Goal: Information Seeking & Learning: Learn about a topic

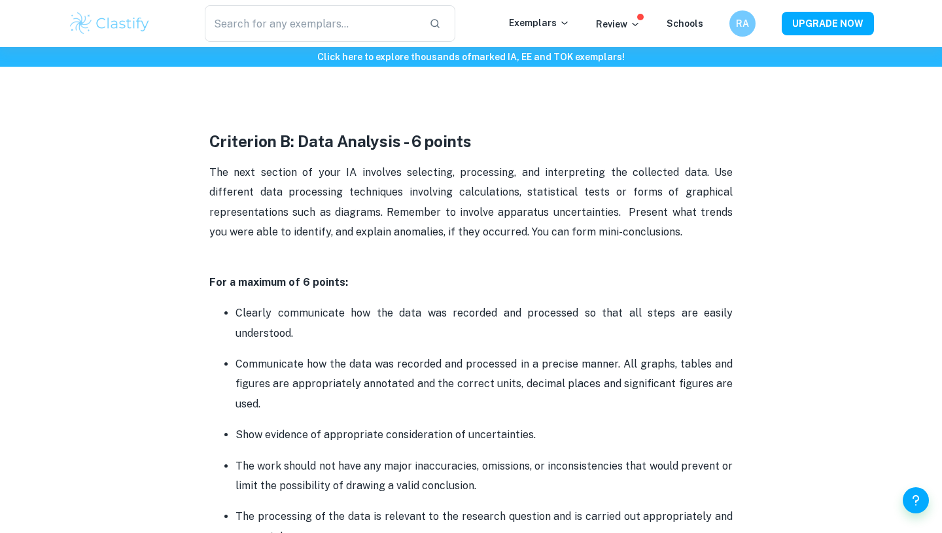
scroll to position [1459, 0]
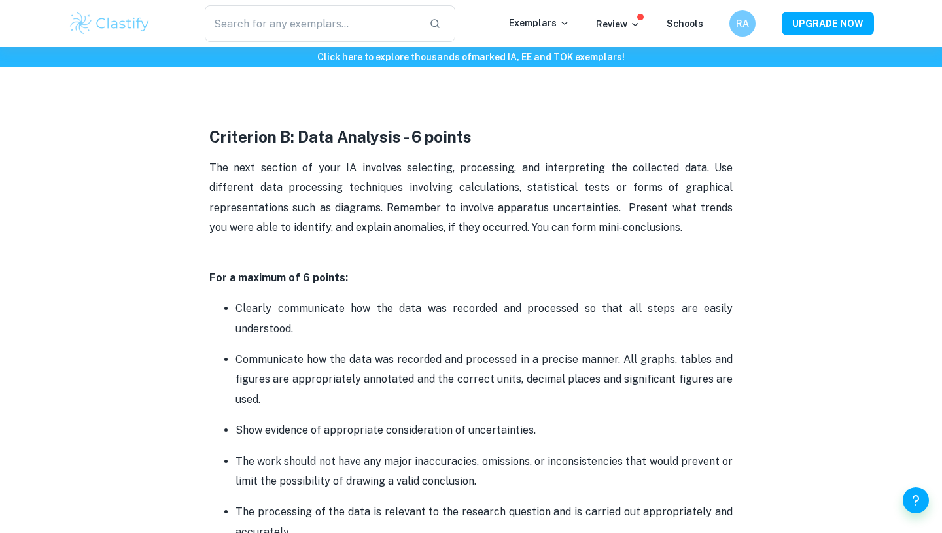
drag, startPoint x: 324, startPoint y: 148, endPoint x: 332, endPoint y: 148, distance: 7.2
click at [326, 134] on strong "Criterion B: Data Analysis - 6 points" at bounding box center [340, 137] width 262 height 18
click at [332, 135] on strong "Criterion B: Data Analysis - 6 points" at bounding box center [340, 137] width 262 height 18
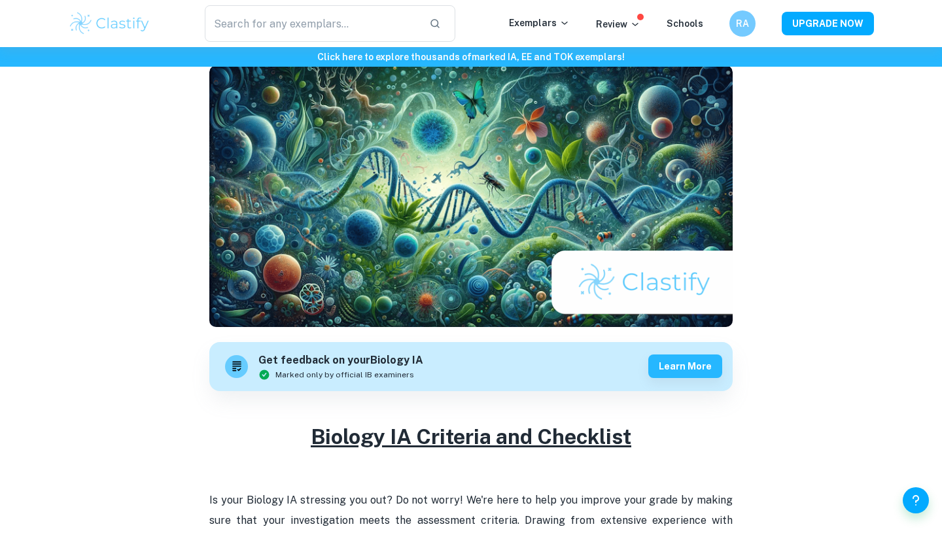
scroll to position [0, 0]
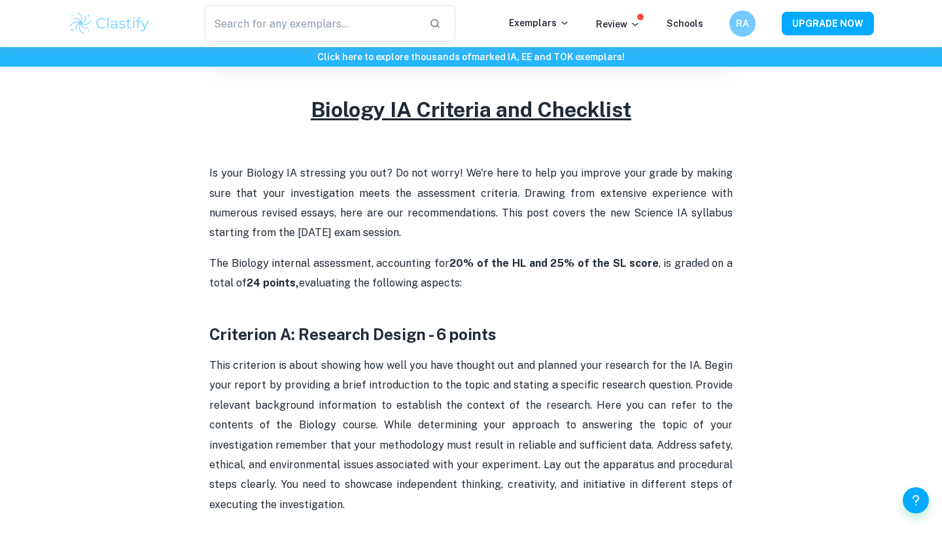
scroll to position [437, 0]
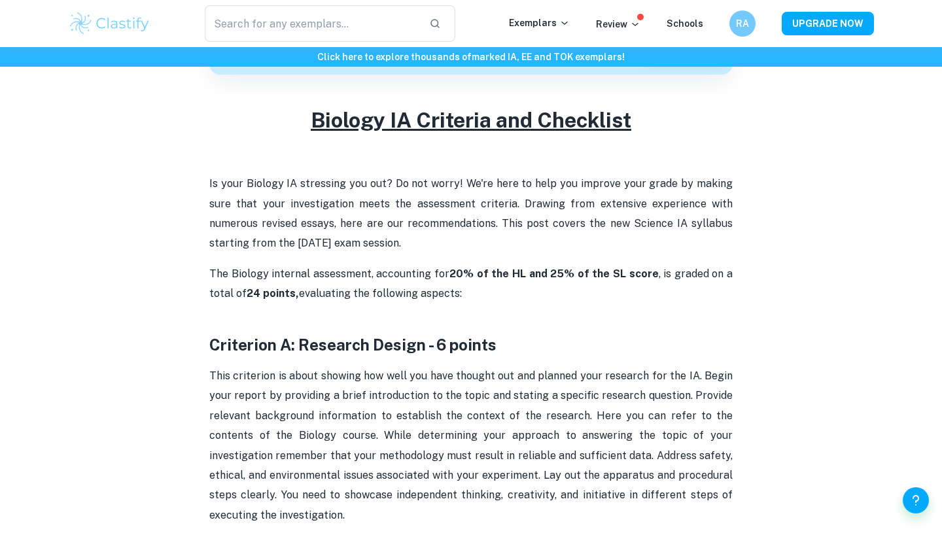
click at [463, 265] on p "The Biology internal assessment, accounting for 20% of the HL and 25% of the SL…" at bounding box center [470, 294] width 523 height 60
drag, startPoint x: 463, startPoint y: 266, endPoint x: 544, endPoint y: 273, distance: 81.5
click at [544, 273] on p "The Biology internal assessment, accounting for 20% of the HL and 25% of the SL…" at bounding box center [470, 294] width 523 height 60
click at [544, 273] on strong "20% of the HL and 25% of the SL score" at bounding box center [553, 274] width 209 height 12
drag, startPoint x: 544, startPoint y: 273, endPoint x: 466, endPoint y: 274, distance: 78.5
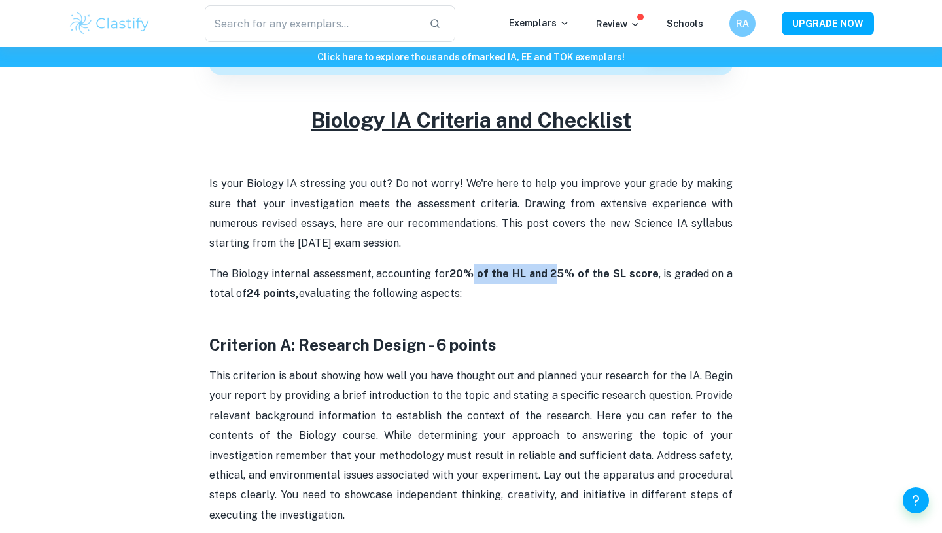
click at [466, 274] on strong "20% of the HL and 25% of the SL score" at bounding box center [553, 274] width 209 height 12
drag, startPoint x: 466, startPoint y: 274, endPoint x: 523, endPoint y: 279, distance: 57.1
click at [523, 279] on strong "20% of the HL and 25% of the SL score" at bounding box center [553, 274] width 209 height 12
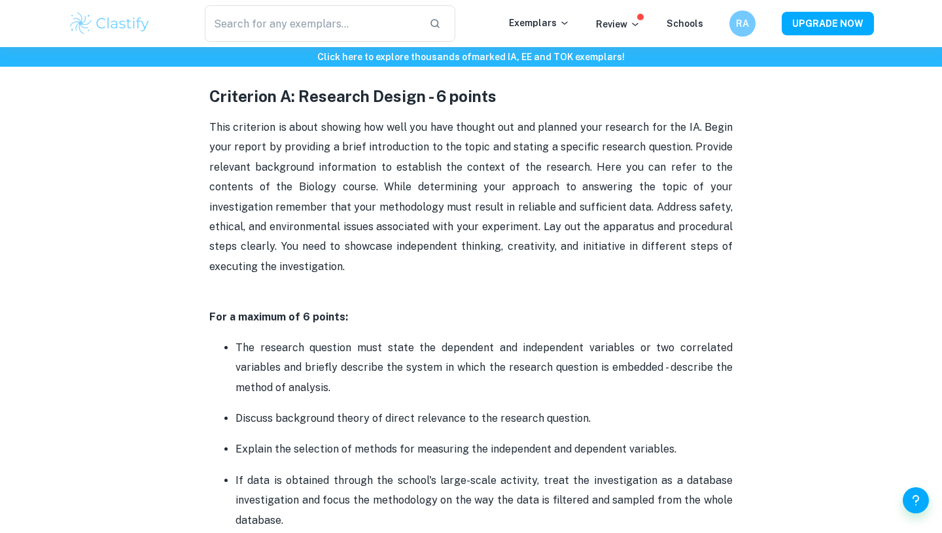
scroll to position [691, 0]
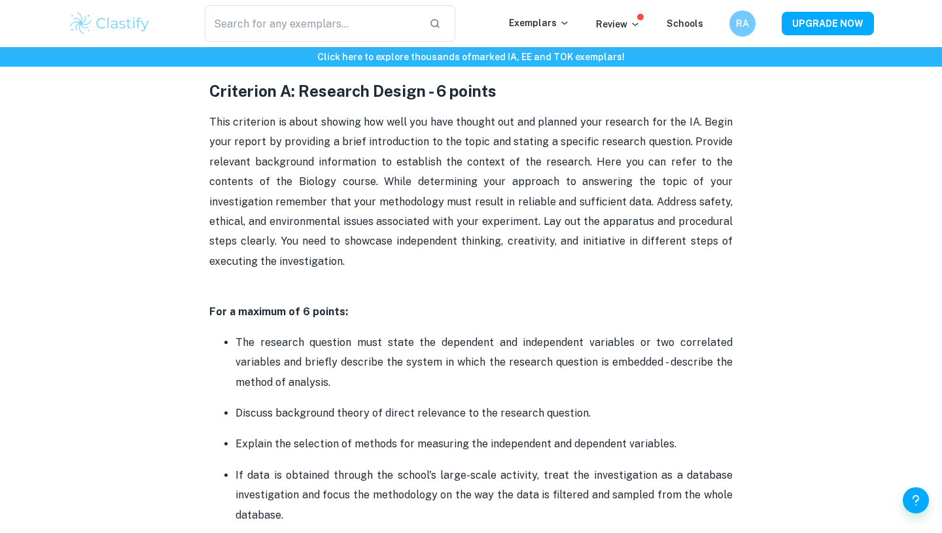
click at [264, 149] on p "This criterion is about showing how well you have thought out and planned your …" at bounding box center [470, 202] width 523 height 179
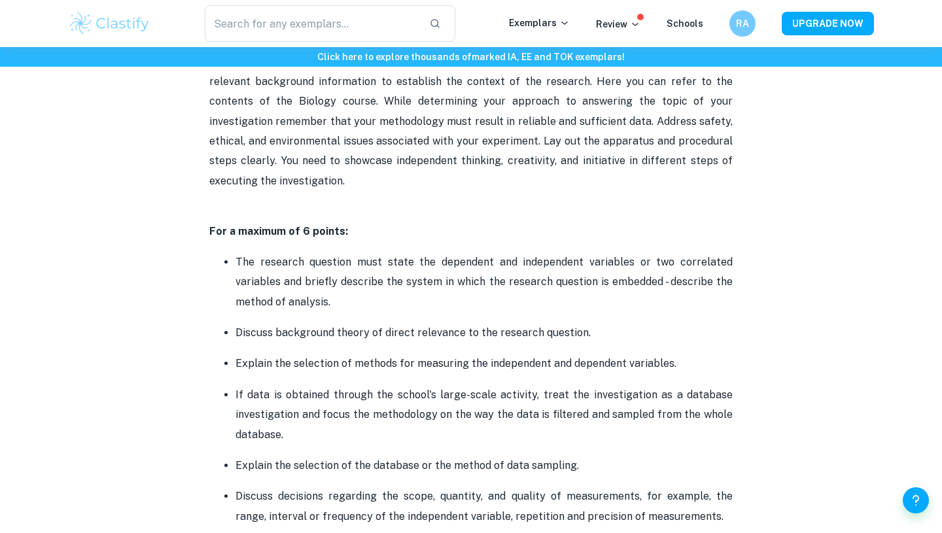
scroll to position [773, 0]
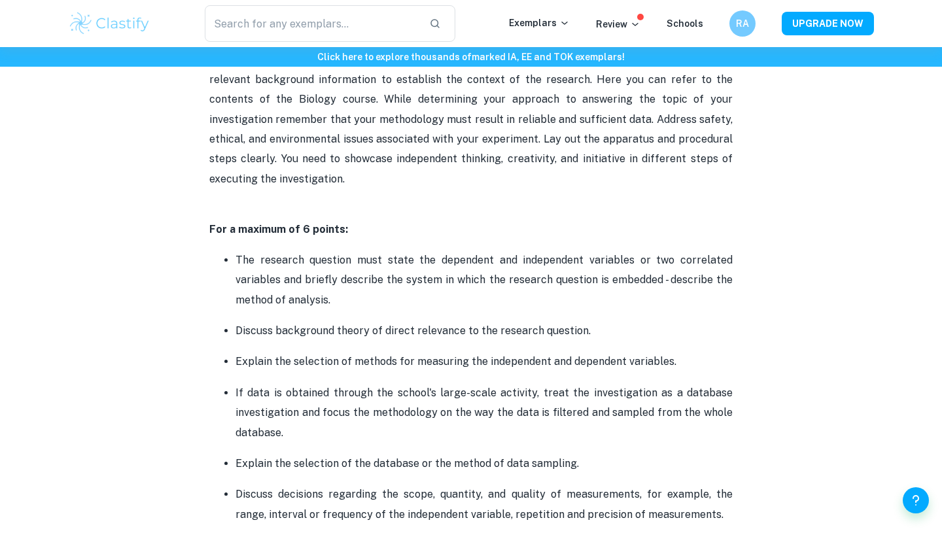
click at [343, 260] on p "The research question must state the dependent and independent variables or two…" at bounding box center [484, 281] width 497 height 60
click at [432, 267] on p "The research question must state the dependent and independent variables or two…" at bounding box center [484, 281] width 497 height 60
click at [432, 304] on p "The research question must state the dependent and independent variables or two…" at bounding box center [484, 281] width 497 height 60
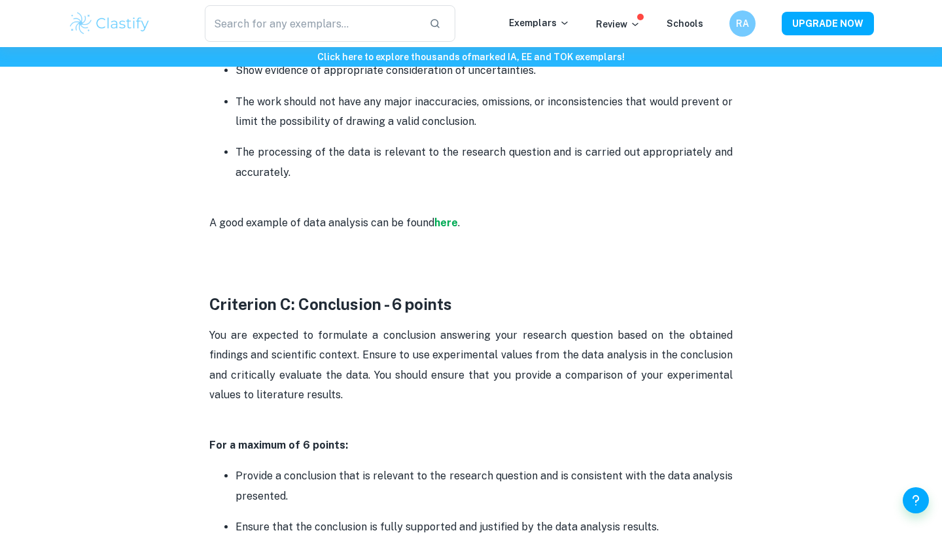
scroll to position [1819, 0]
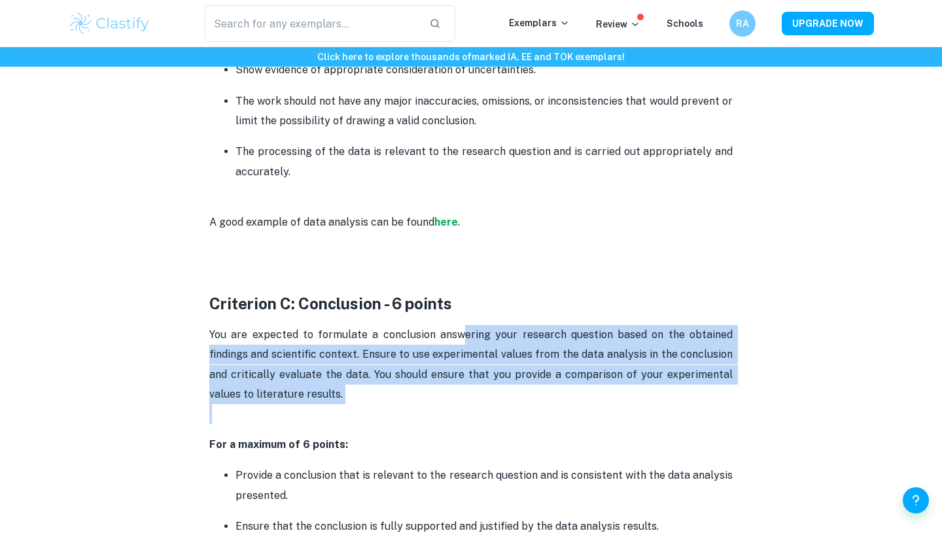
drag, startPoint x: 461, startPoint y: 334, endPoint x: 438, endPoint y: 413, distance: 83.0
click at [438, 413] on p "You are expected to formulate a conclusion answering your research question bas…" at bounding box center [470, 374] width 523 height 99
click at [438, 392] on p "You are expected to formulate a conclusion answering your research question bas…" at bounding box center [470, 374] width 523 height 99
drag, startPoint x: 429, startPoint y: 418, endPoint x: 463, endPoint y: 332, distance: 93.1
click at [464, 332] on p "You are expected to formulate a conclusion answering your research question bas…" at bounding box center [470, 374] width 523 height 99
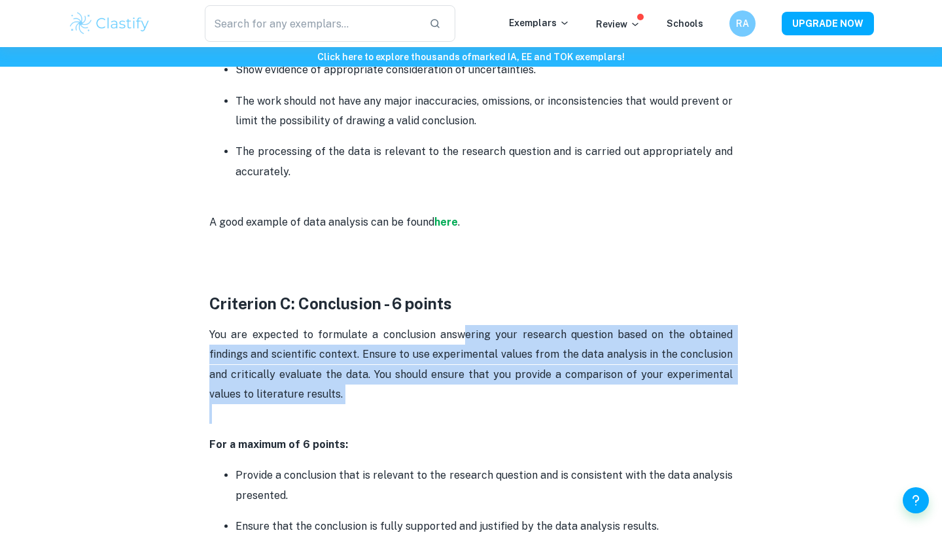
click at [418, 416] on p "You are expected to formulate a conclusion answering your research question bas…" at bounding box center [470, 374] width 523 height 99
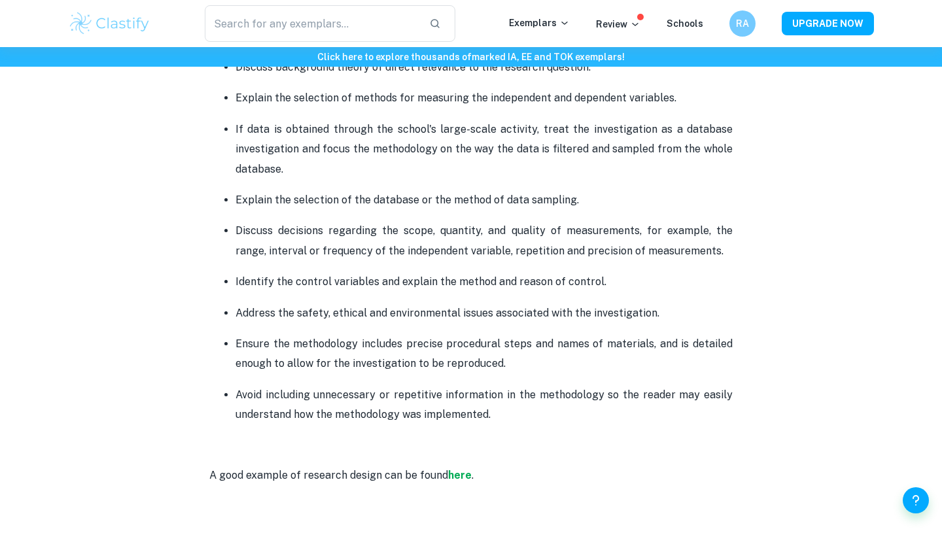
scroll to position [1040, 0]
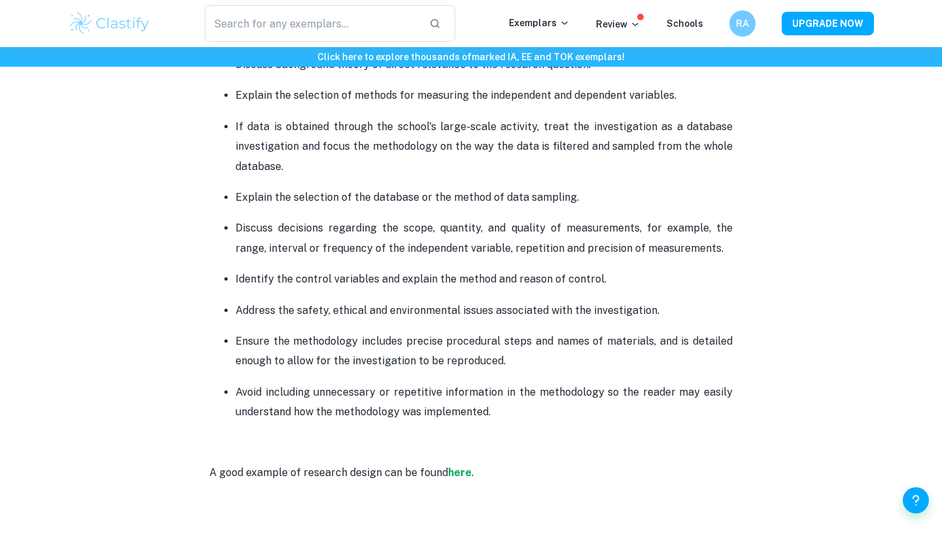
click at [326, 347] on p "Ensure the methodology includes precise procedural steps and names of materials…" at bounding box center [484, 352] width 497 height 40
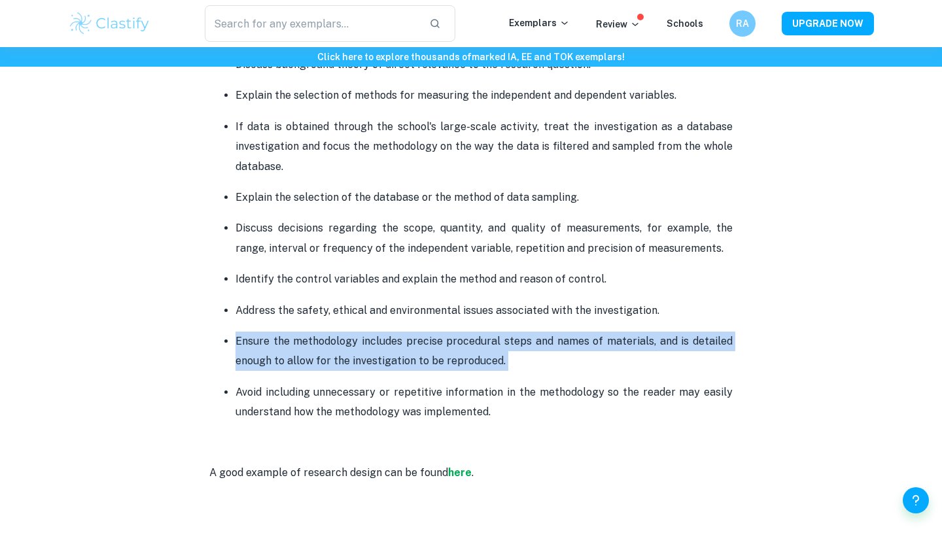
click at [326, 347] on p "Ensure the methodology includes precise procedural steps and names of materials…" at bounding box center [484, 352] width 497 height 40
click at [315, 347] on p "Ensure the methodology includes precise procedural steps and names of materials…" at bounding box center [484, 352] width 497 height 40
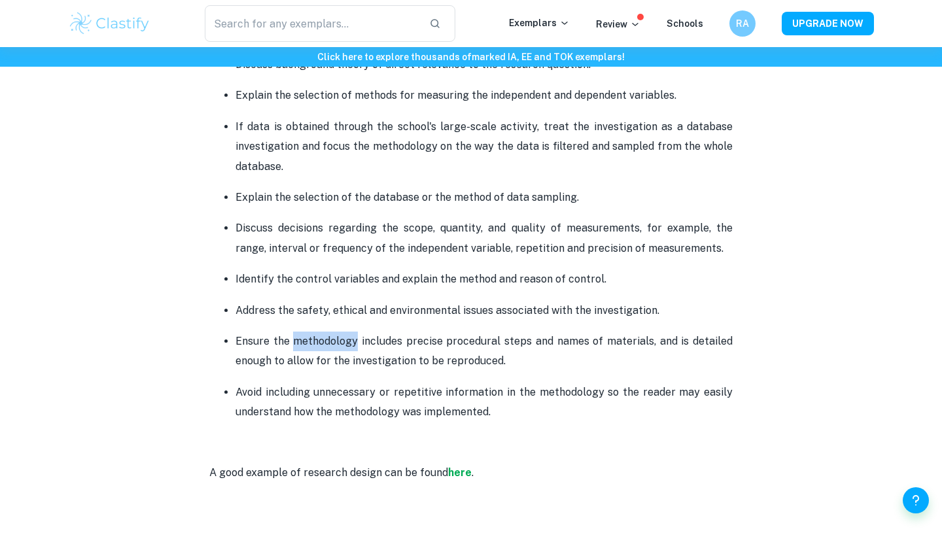
click at [315, 347] on p "Ensure the methodology includes precise procedural steps and names of materials…" at bounding box center [484, 352] width 497 height 40
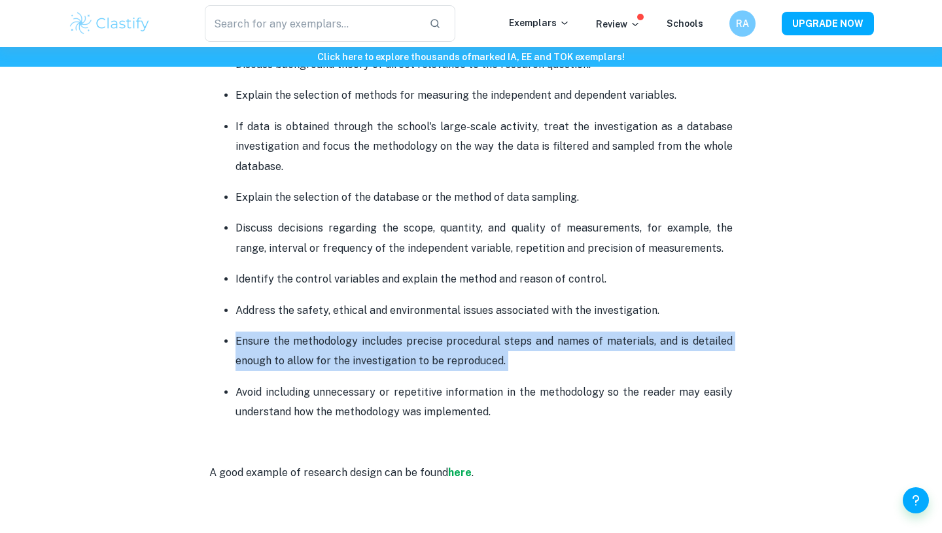
click at [315, 347] on p "Ensure the methodology includes precise procedural steps and names of materials…" at bounding box center [484, 352] width 497 height 40
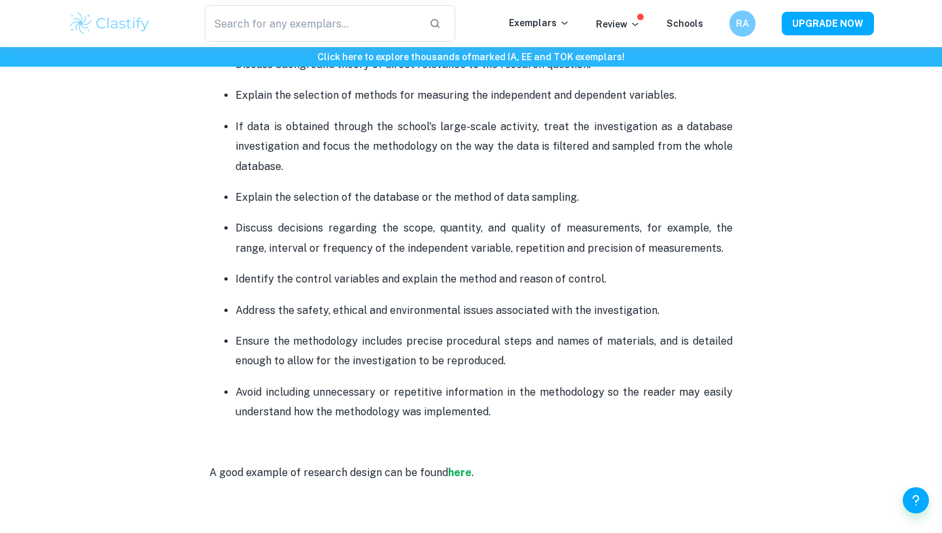
click at [296, 361] on p "Ensure the methodology includes precise procedural steps and names of materials…" at bounding box center [484, 352] width 497 height 40
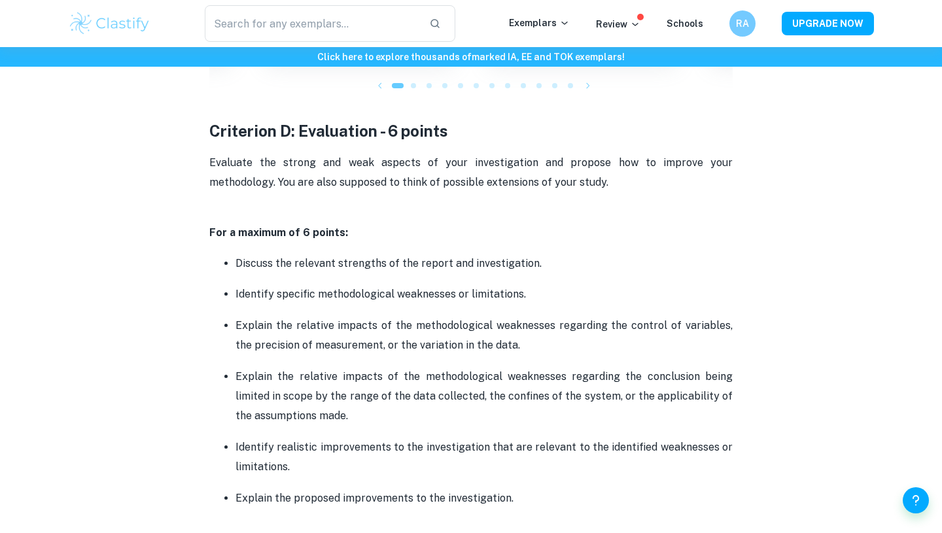
scroll to position [2703, 0]
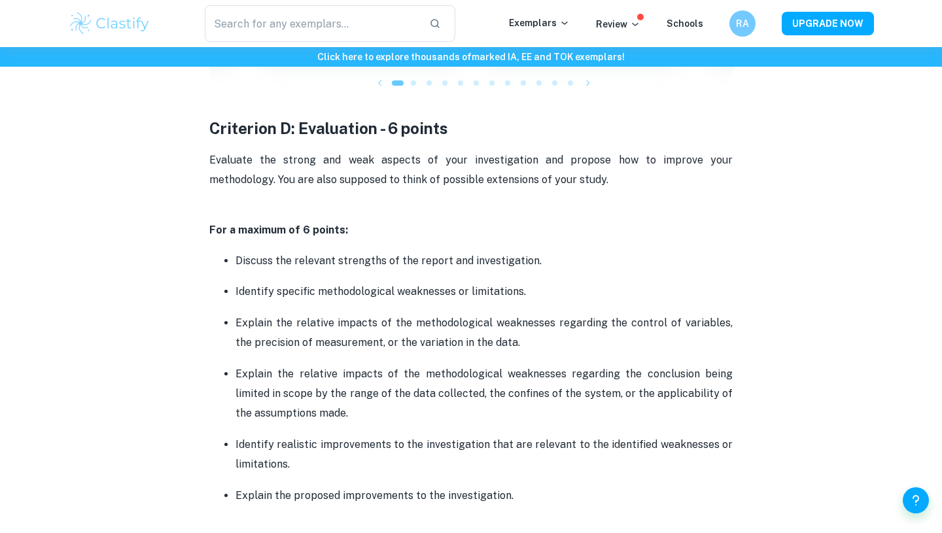
click at [320, 177] on span "Evaluate the strong and weak aspects of your investigation and propose how to i…" at bounding box center [472, 170] width 526 height 32
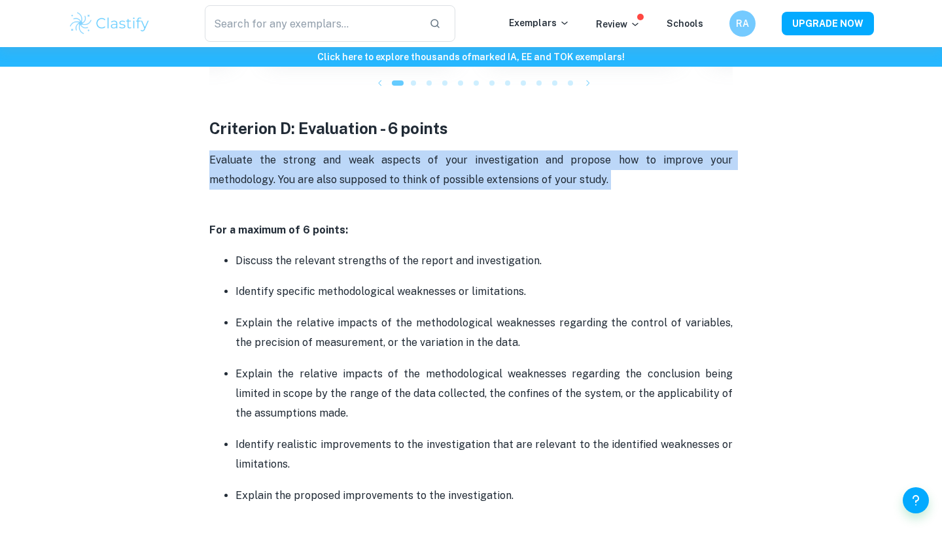
click at [320, 177] on span "Evaluate the strong and weak aspects of your investigation and propose how to i…" at bounding box center [472, 170] width 526 height 32
click at [334, 177] on span "Evaluate the strong and weak aspects of your investigation and propose how to i…" at bounding box center [472, 170] width 526 height 32
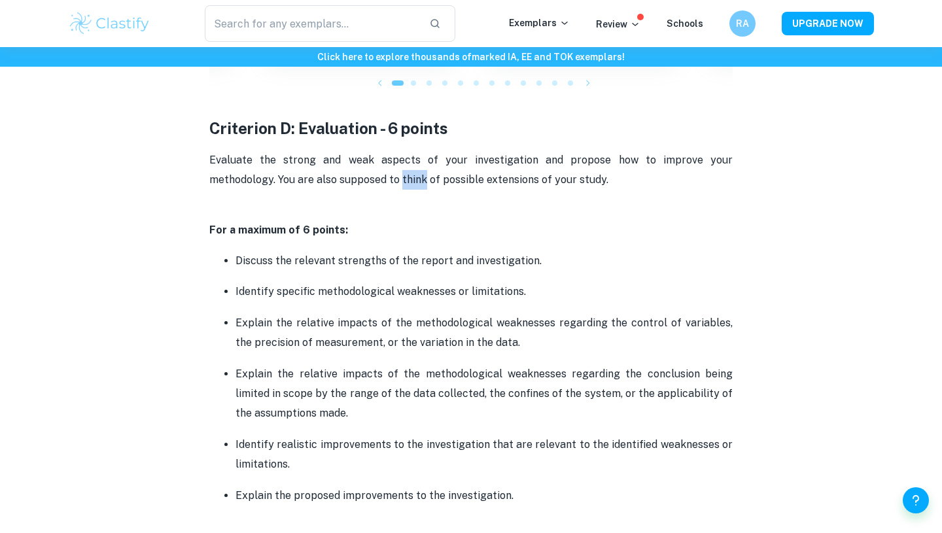
click at [334, 177] on span "Evaluate the strong and weak aspects of your investigation and propose how to i…" at bounding box center [472, 170] width 526 height 32
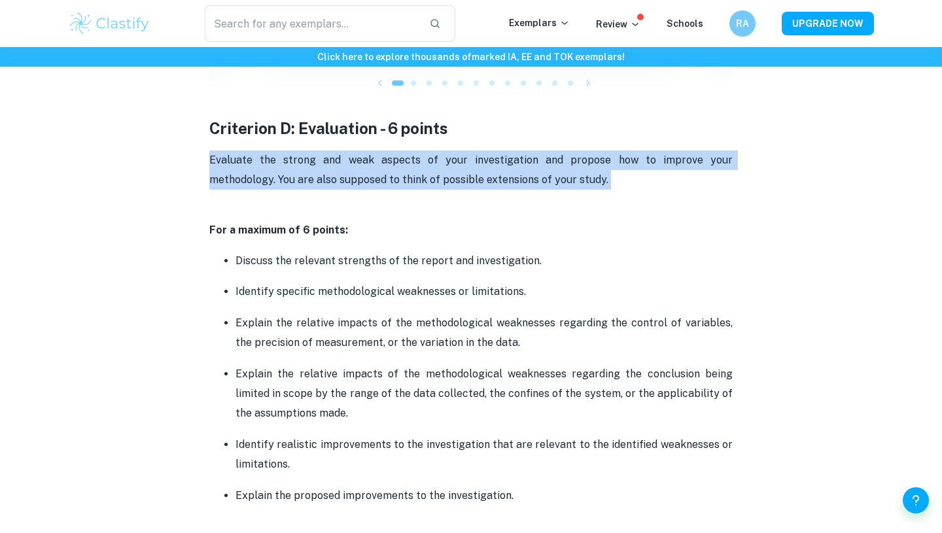
click at [334, 177] on span "Evaluate the strong and weak aspects of your investigation and propose how to i…" at bounding box center [472, 170] width 526 height 32
click at [323, 177] on span "Evaluate the strong and weak aspects of your investigation and propose how to i…" at bounding box center [472, 170] width 526 height 32
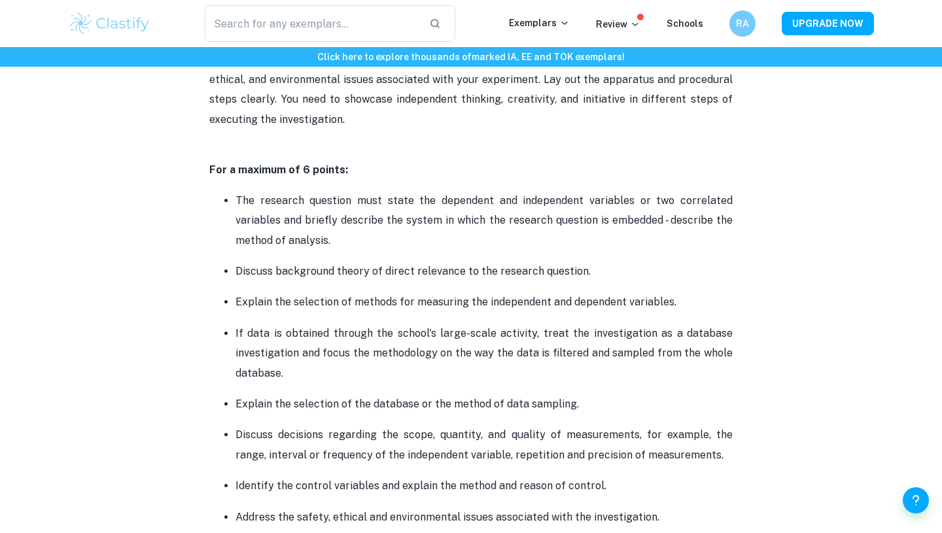
scroll to position [849, 0]
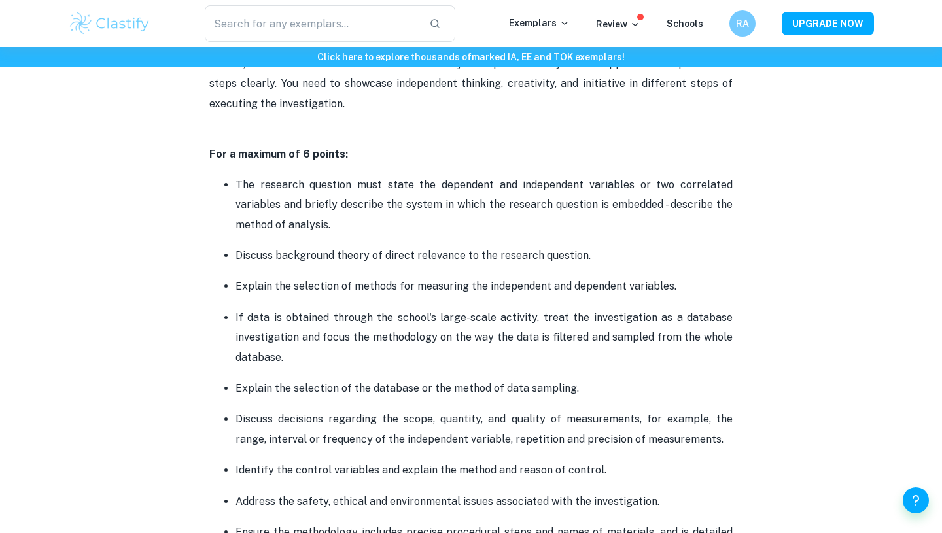
click at [342, 189] on p "The research question must state the dependent and independent variables or two…" at bounding box center [484, 205] width 497 height 60
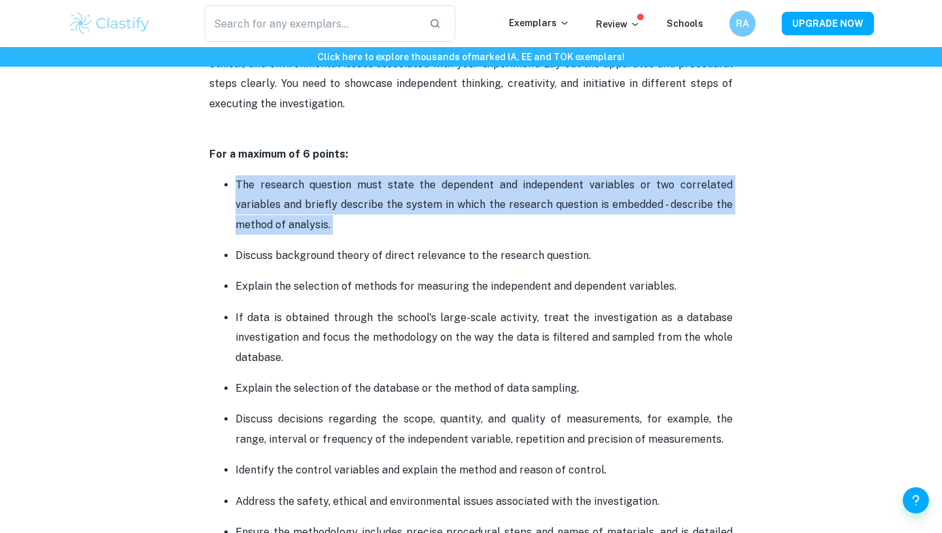
click at [342, 189] on p "The research question must state the dependent and independent variables or two…" at bounding box center [484, 205] width 497 height 60
click at [342, 215] on p "The research question must state the dependent and independent variables or two…" at bounding box center [484, 205] width 497 height 60
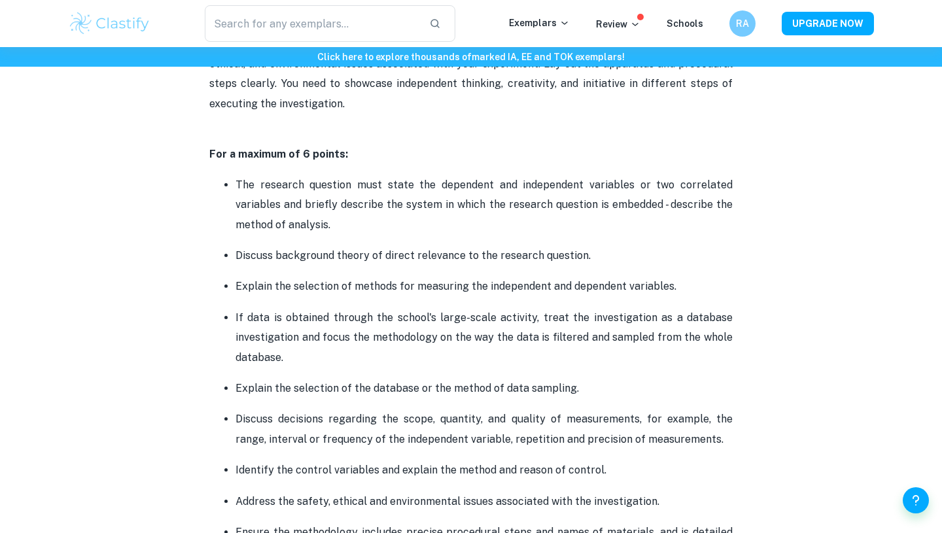
click at [328, 188] on p "The research question must state the dependent and independent variables or two…" at bounding box center [484, 205] width 497 height 60
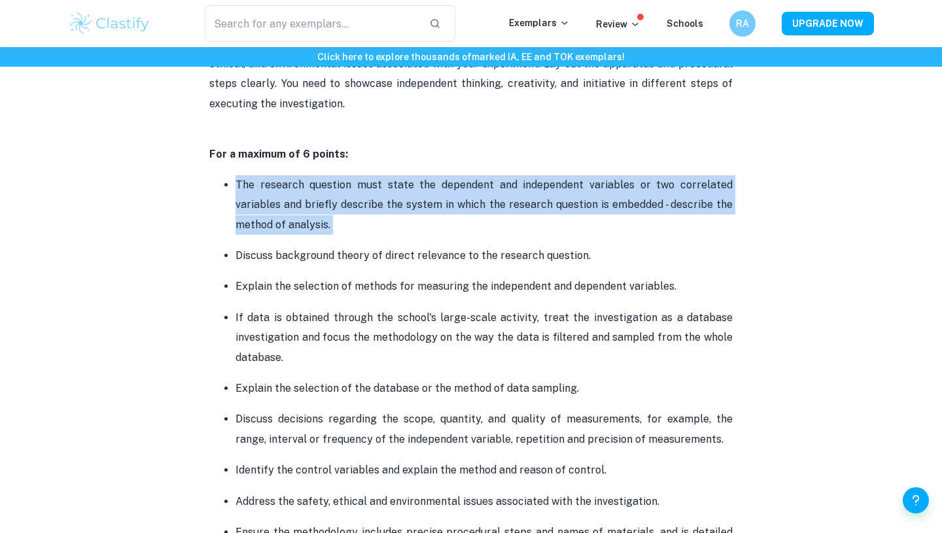
click at [328, 189] on p "The research question must state the dependent and independent variables or two…" at bounding box center [484, 205] width 497 height 60
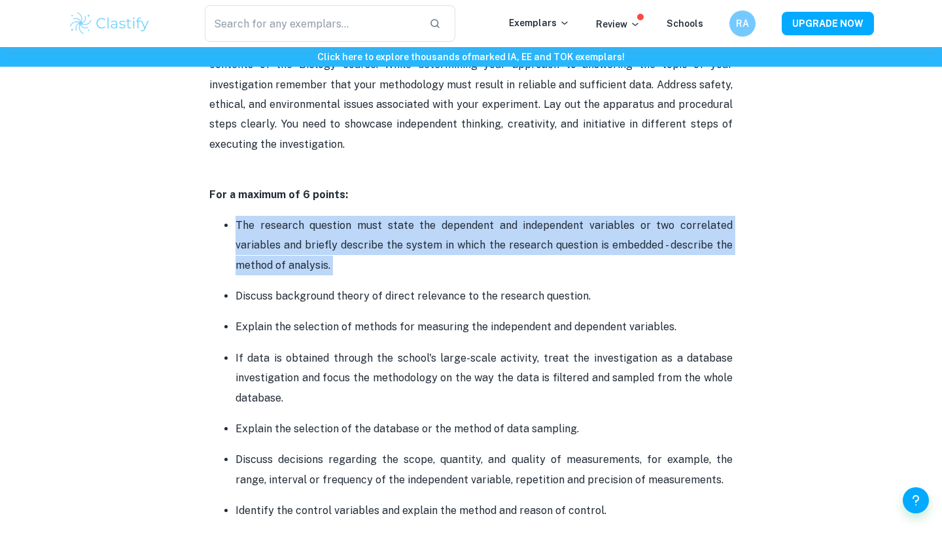
scroll to position [864, 0]
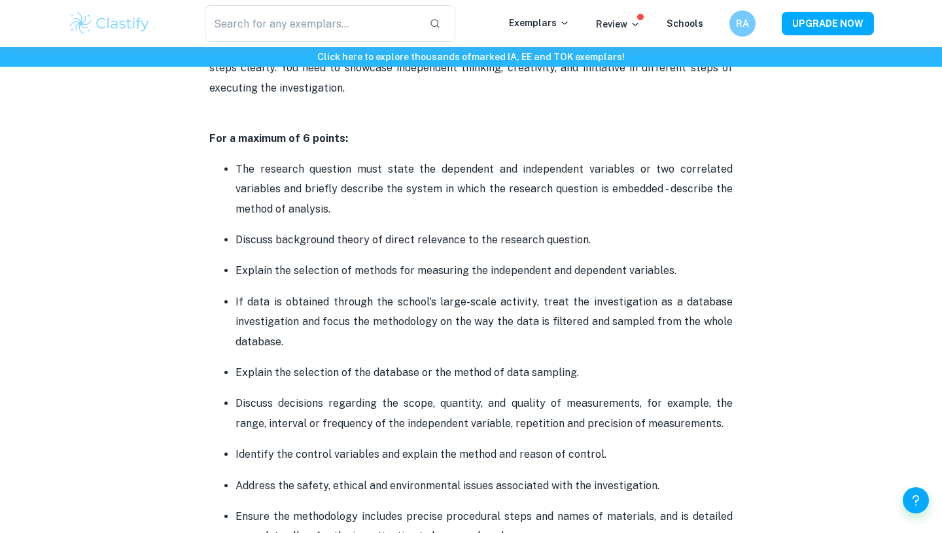
click at [328, 217] on p "The research question must state the dependent and independent variables or two…" at bounding box center [484, 190] width 497 height 60
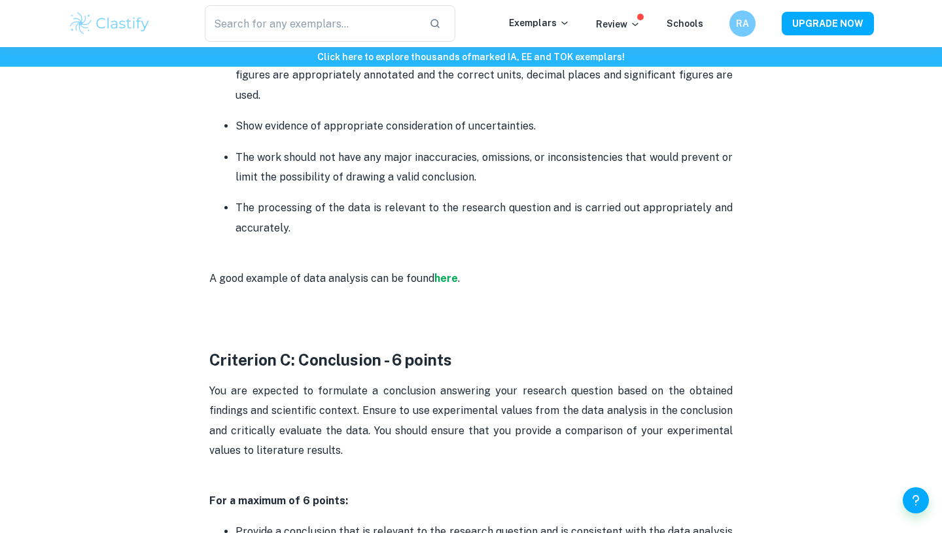
scroll to position [1764, 0]
